Goal: Task Accomplishment & Management: Complete application form

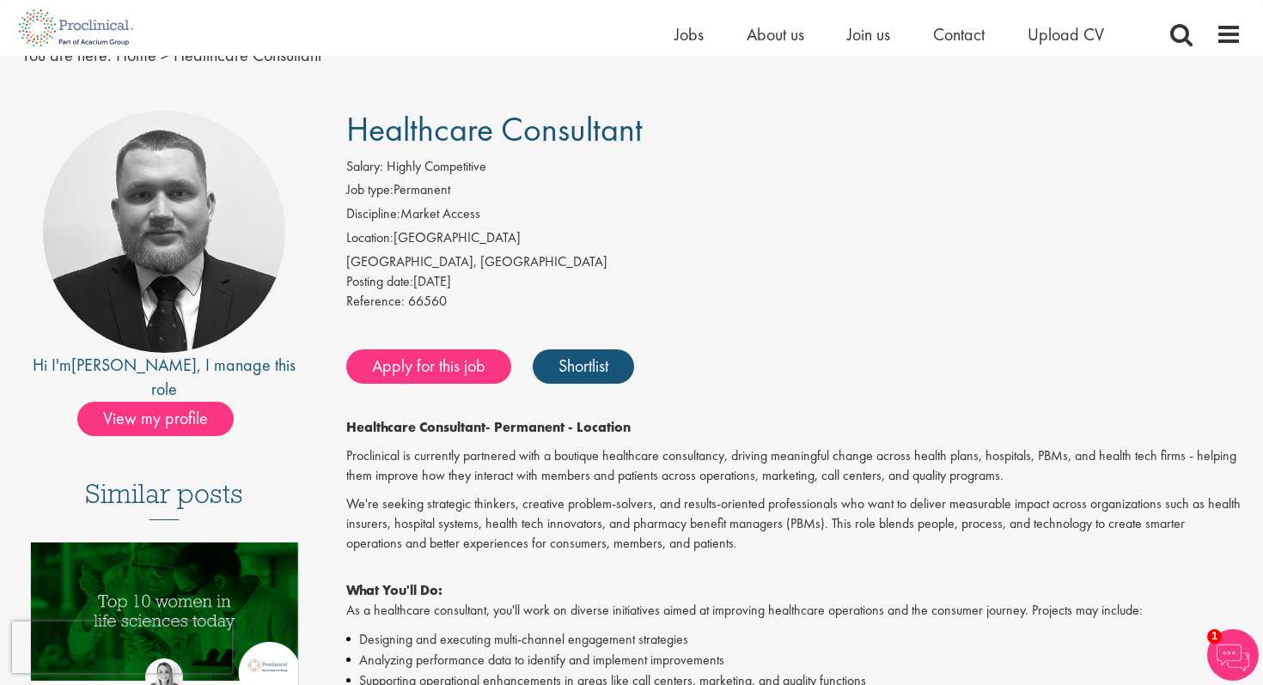
scroll to position [81, 0]
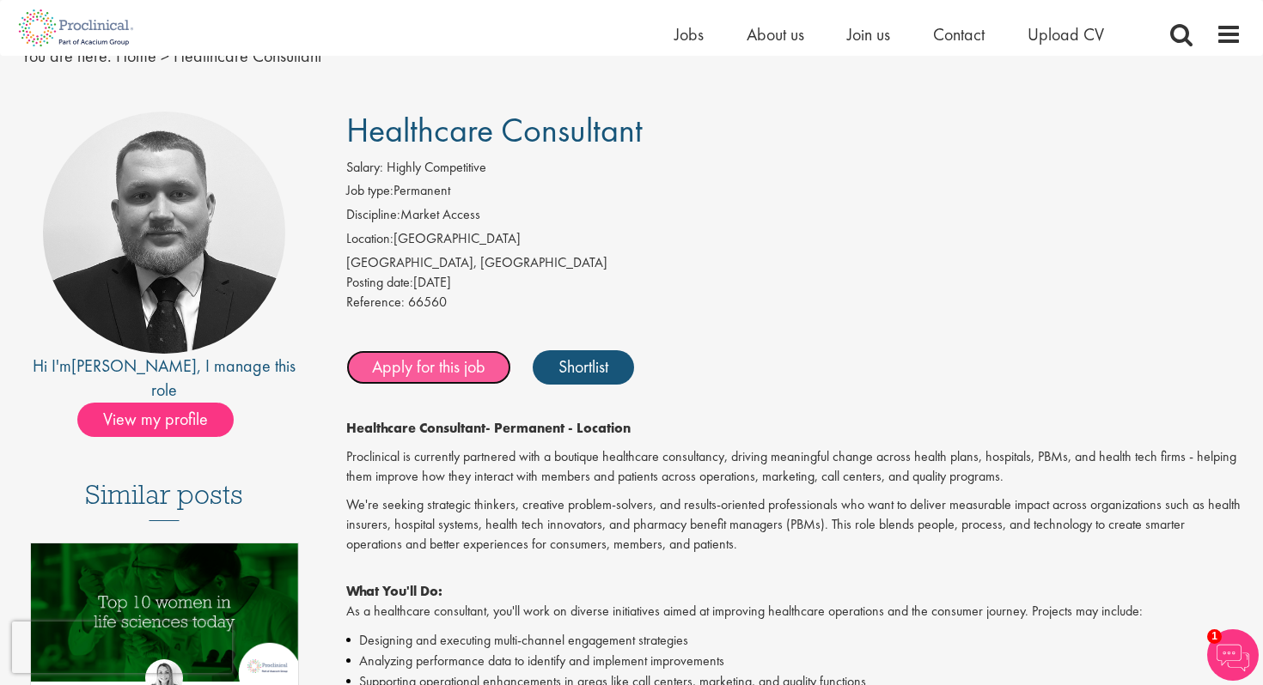
click at [435, 373] on link "Apply for this job" at bounding box center [428, 367] width 165 height 34
